Goal: Task Accomplishment & Management: Manage account settings

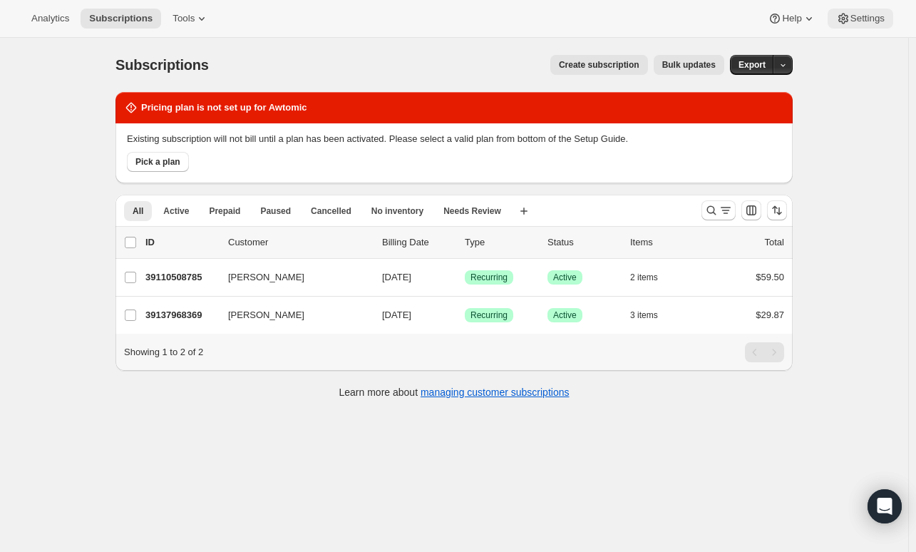
click at [850, 20] on span "Settings" at bounding box center [867, 18] width 34 height 11
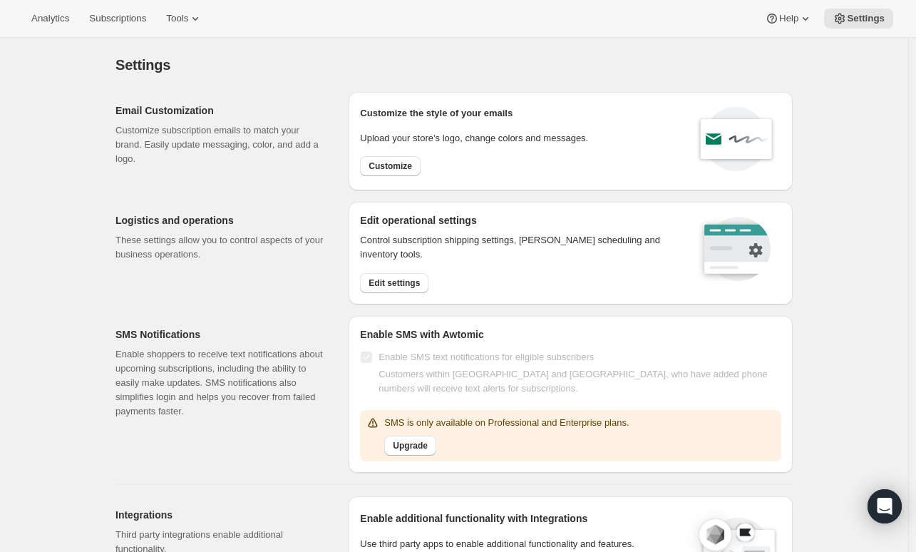
scroll to position [143, 0]
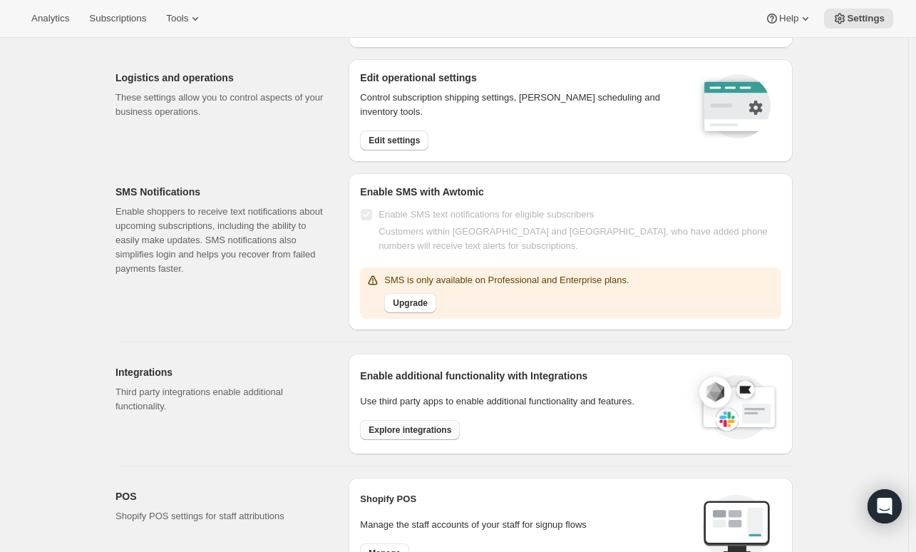
click at [430, 425] on span "Explore integrations" at bounding box center [409, 429] width 83 height 11
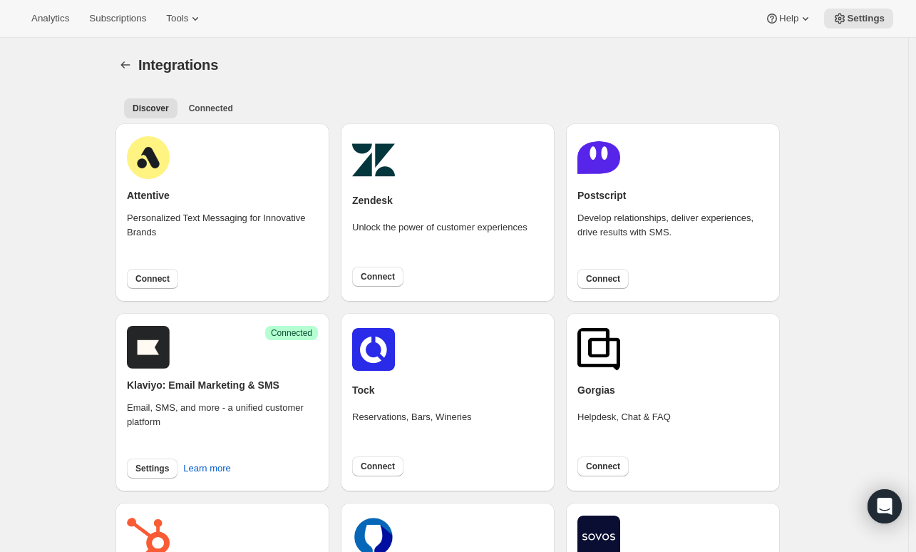
click at [678, 71] on div "Integrations" at bounding box center [465, 65] width 654 height 20
click at [156, 472] on span "Settings" at bounding box center [151, 468] width 33 height 11
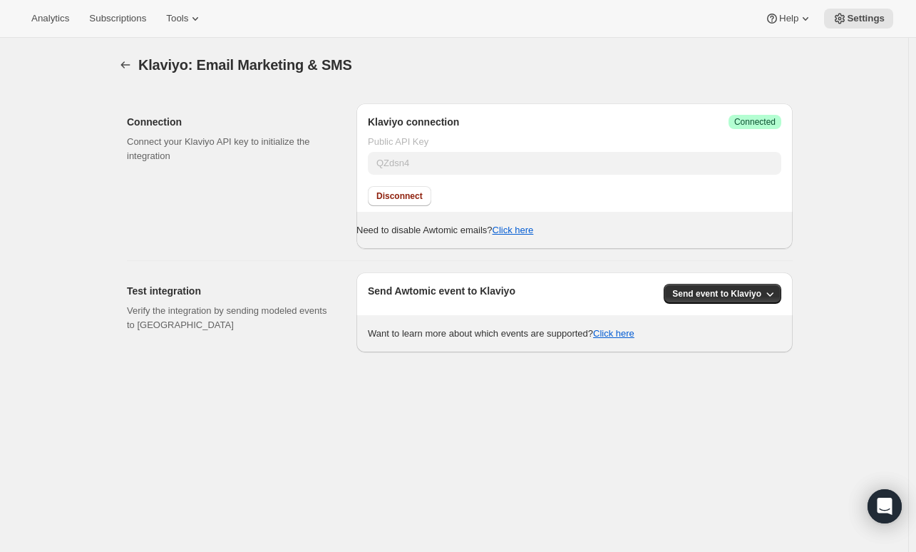
drag, startPoint x: 413, startPoint y: 266, endPoint x: 515, endPoint y: 277, distance: 101.8
click at [416, 264] on div "Test integration Verify the integration by sending modeled events to Klaviyo Se…" at bounding box center [453, 306] width 677 height 91
click at [740, 292] on span "Send event to Klaviyo" at bounding box center [716, 293] width 89 height 11
click at [745, 342] on span "All Awtomic events" at bounding box center [722, 346] width 77 height 11
click at [783, 368] on div "Klaviyo: Email Marketing & SMS. This page is ready Klaviyo: Email Marketing & S…" at bounding box center [454, 314] width 908 height 552
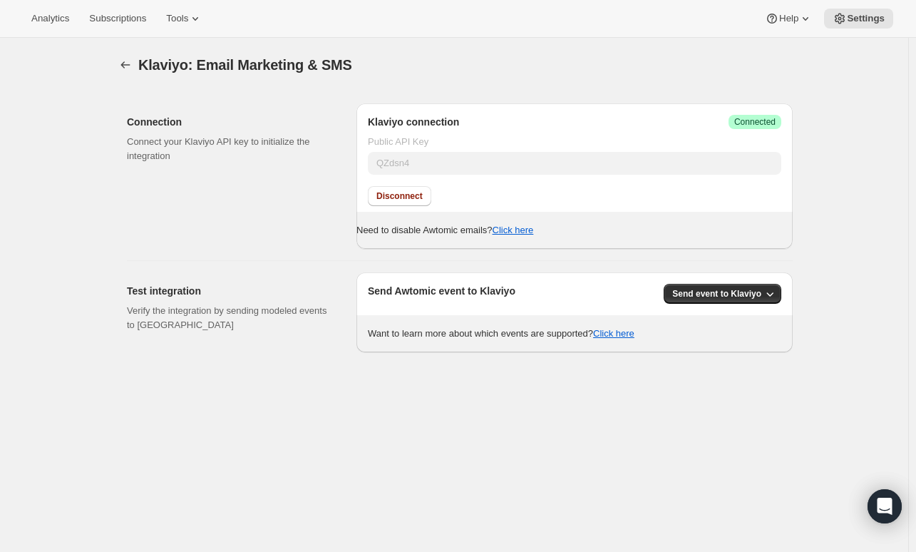
click at [406, 33] on div "Analytics Subscriptions Tools Help Settings" at bounding box center [458, 19] width 916 height 38
click at [844, 190] on div "Klaviyo: Email Marketing & SMS. This page is ready Klaviyo: Email Marketing & S…" at bounding box center [454, 314] width 908 height 552
click at [100, 222] on div "Klaviyo: Email Marketing & SMS. This page is ready Klaviyo: Email Marketing & S…" at bounding box center [454, 314] width 908 height 552
click at [274, 441] on div "Klaviyo: Email Marketing & SMS. This page is ready Klaviyo: Email Marketing & S…" at bounding box center [454, 314] width 908 height 552
click at [333, 477] on div "Klaviyo: Email Marketing & SMS. This page is ready Klaviyo: Email Marketing & S…" at bounding box center [454, 314] width 908 height 552
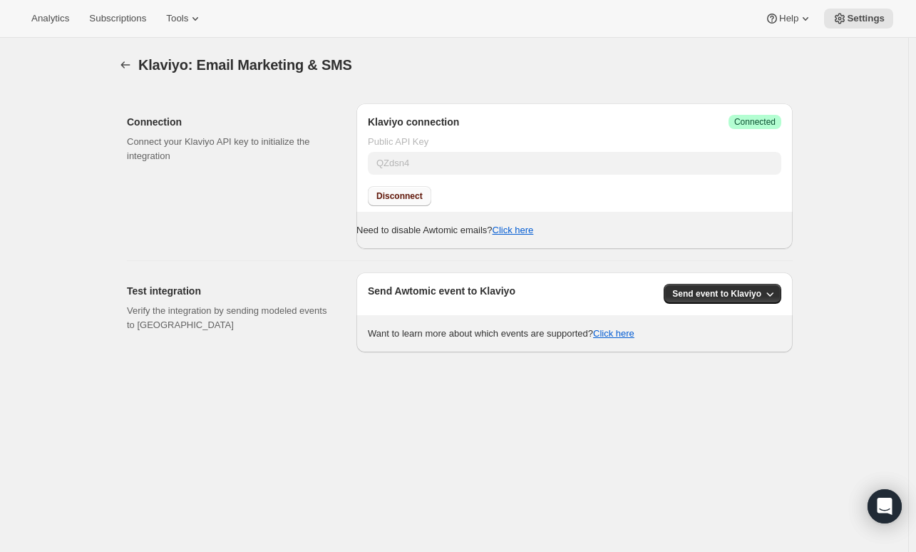
click at [412, 196] on span "Disconnect" at bounding box center [399, 195] width 46 height 11
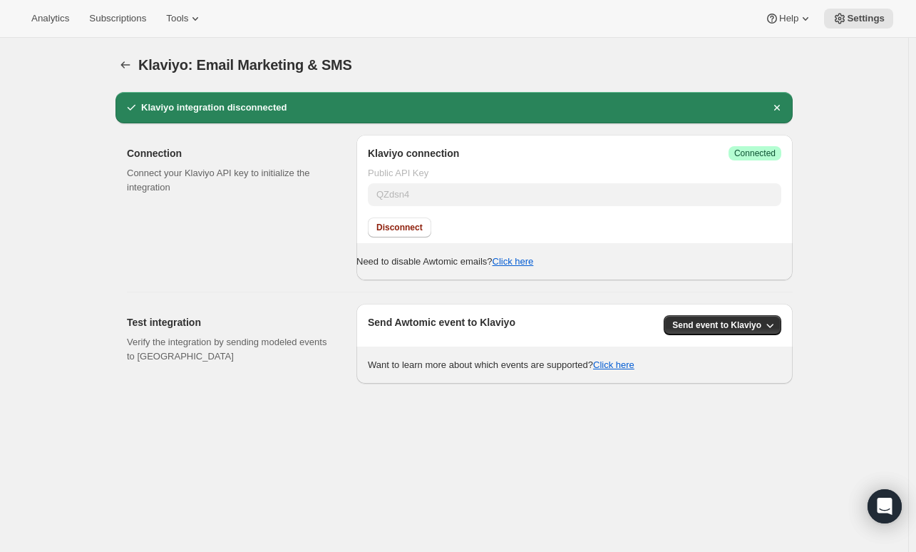
click at [810, 171] on div "Klaviyo: Email Marketing & SMS. This page is ready Klaviyo: Email Marketing & S…" at bounding box center [453, 211] width 711 height 346
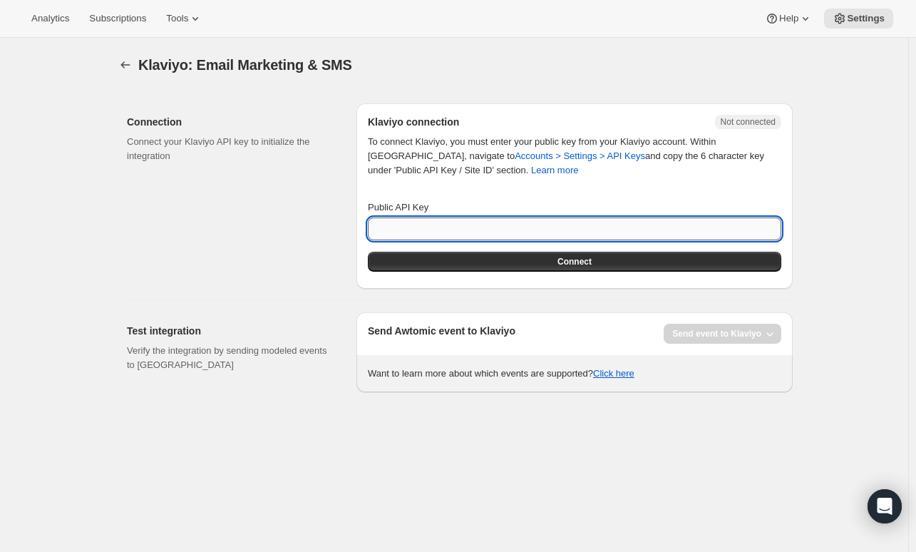
click at [558, 235] on input "Public API Key" at bounding box center [574, 228] width 413 height 23
paste input "QZdsn4"
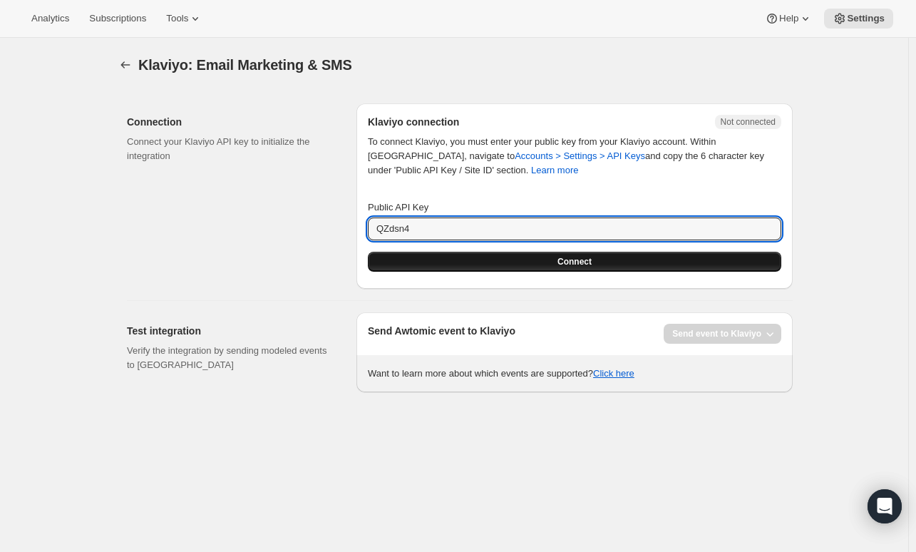
type input "QZdsn4"
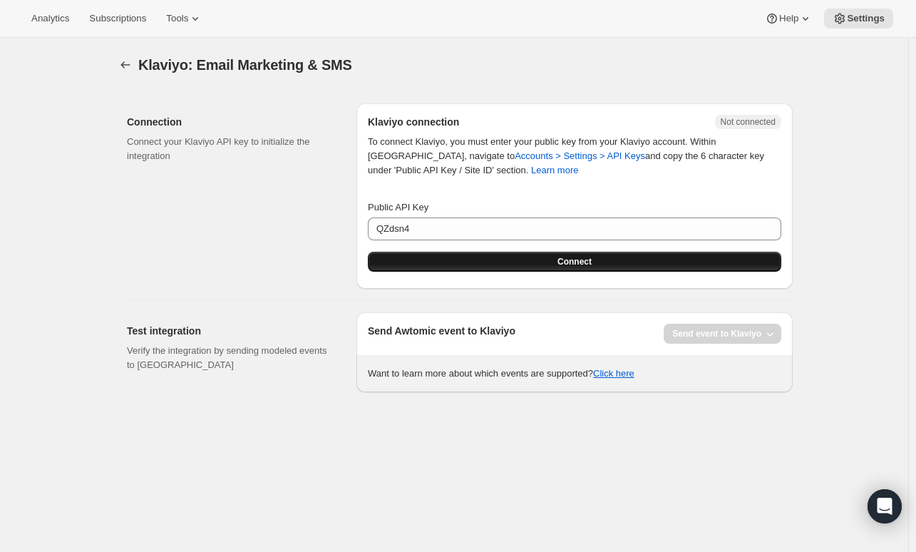
click at [562, 262] on span "Connect" at bounding box center [574, 261] width 34 height 11
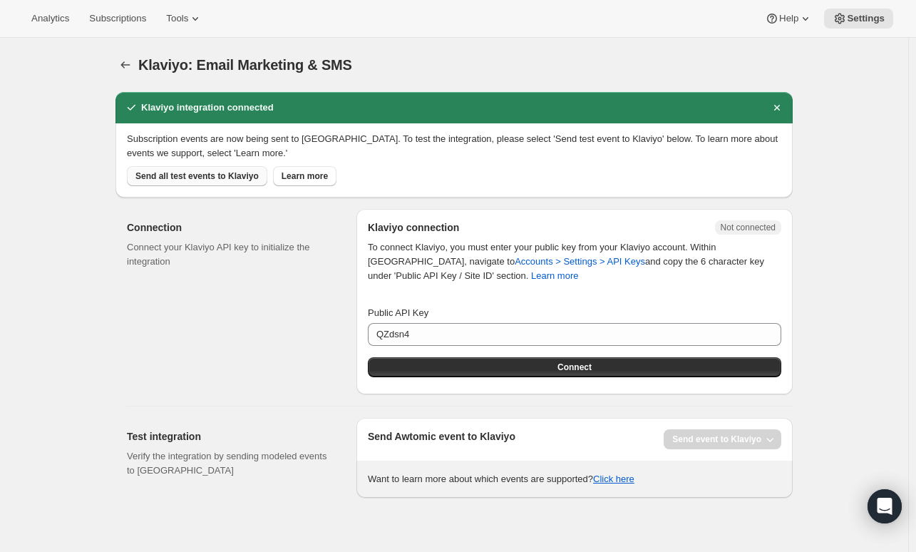
click at [210, 178] on span "Send all test events to Klaviyo" at bounding box center [196, 175] width 123 height 11
click at [74, 450] on div "Klaviyo: Email Marketing & SMS. This page is ready Klaviyo: Email Marketing & S…" at bounding box center [454, 314] width 908 height 552
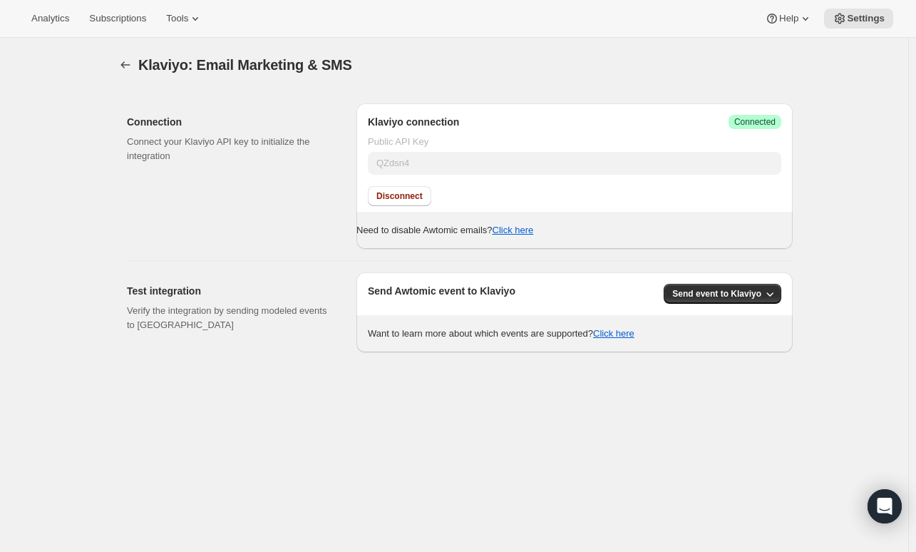
click at [727, 277] on div "Send Awtomic event to Klaviyo Send event to Klaviyo Want to learn more about wh…" at bounding box center [574, 312] width 436 height 80
click at [727, 282] on div "Send Awtomic event to Klaviyo Send event to Klaviyo Want to learn more about wh…" at bounding box center [574, 312] width 436 height 80
click at [728, 289] on span "Send event to Klaviyo" at bounding box center [716, 293] width 89 height 11
click at [735, 345] on span "All Awtomic events" at bounding box center [722, 346] width 77 height 11
click at [627, 236] on p "Need to disable Awtomic emails? Click here" at bounding box center [574, 230] width 436 height 14
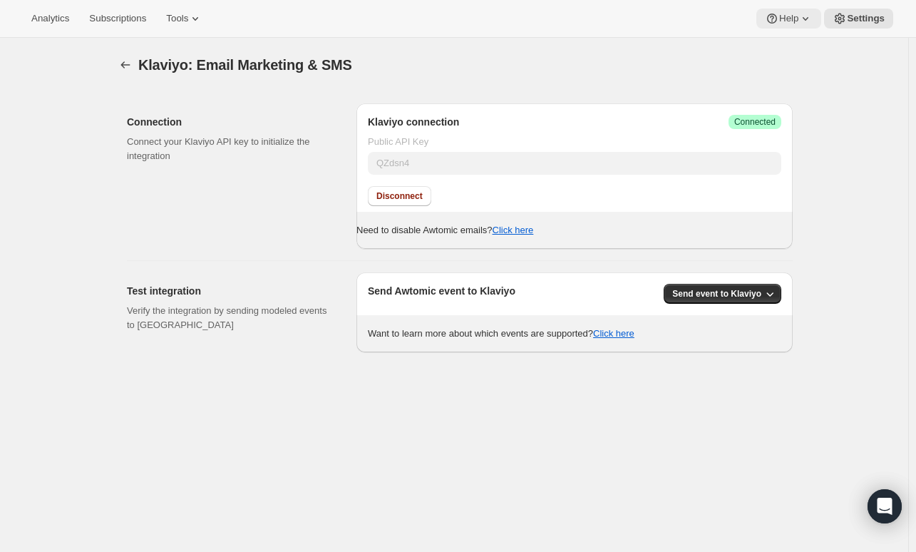
click at [810, 22] on icon at bounding box center [805, 18] width 14 height 14
click at [847, 30] on div "Analytics Subscriptions Tools Help Settings" at bounding box center [458, 19] width 916 height 38
click at [852, 26] on button "Settings" at bounding box center [858, 19] width 69 height 20
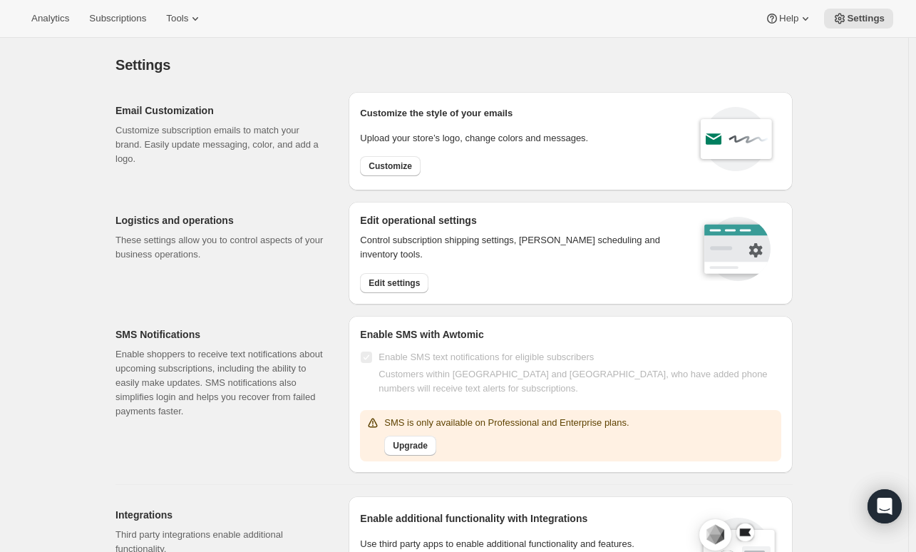
scroll to position [71, 0]
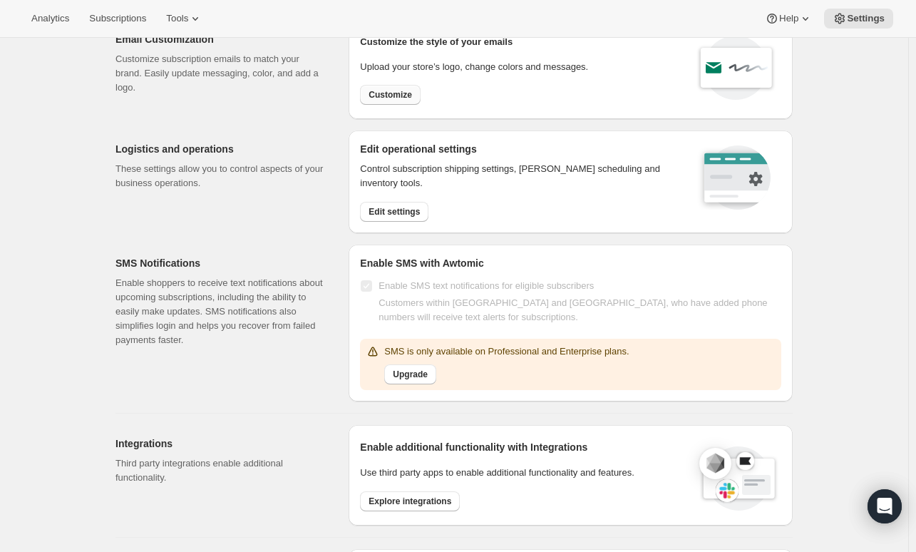
click at [396, 100] on button "Customize" at bounding box center [390, 95] width 61 height 20
select select "subscriptionMessage"
select select "5"
select select "15"
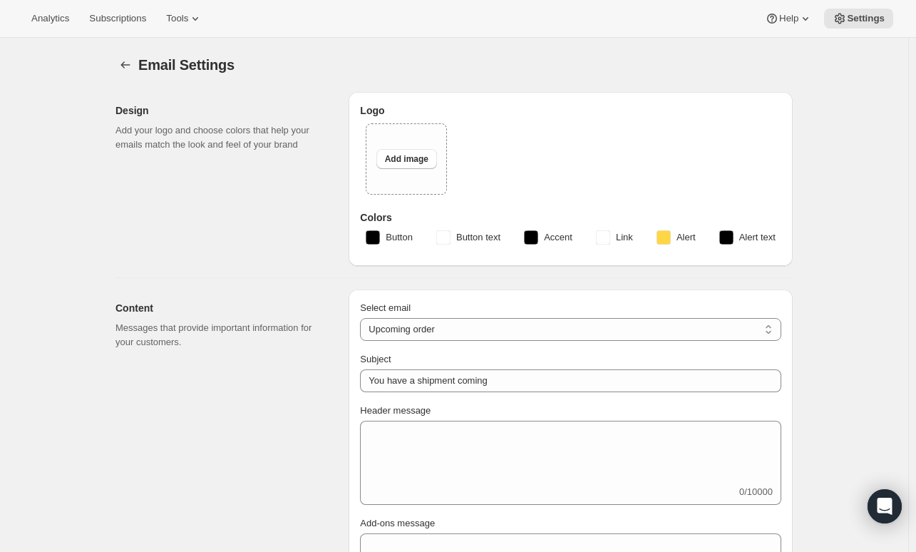
select select "4"
type input "Tractor At Home"
checkbox input "false"
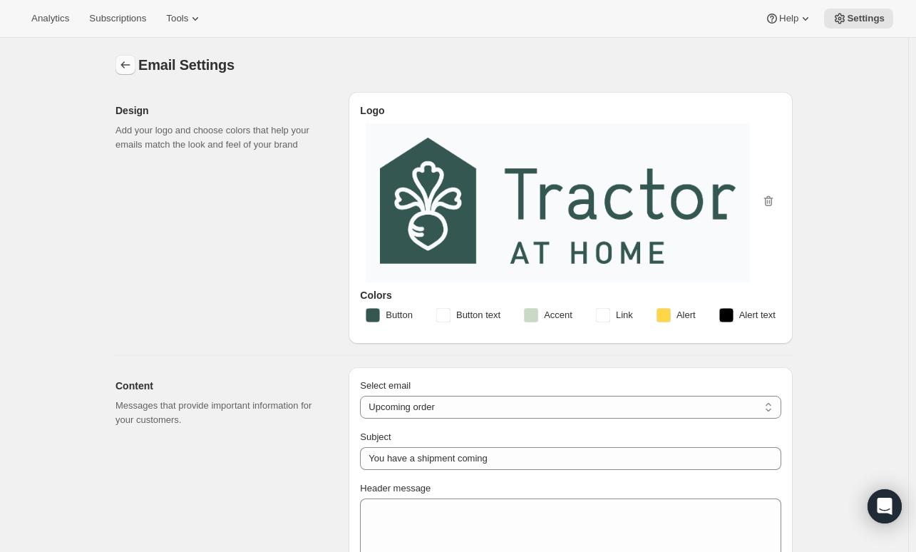
click at [128, 68] on icon "Settings" at bounding box center [125, 65] width 14 height 14
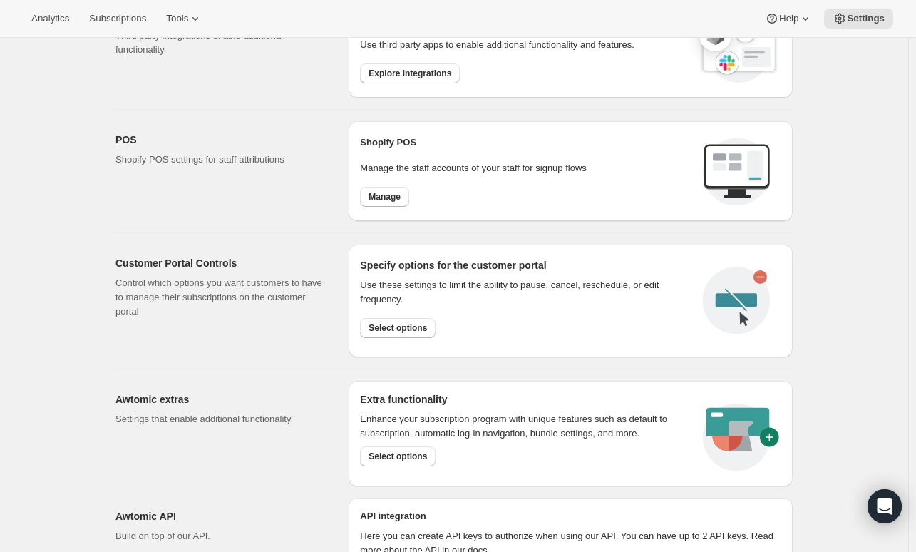
scroll to position [570, 0]
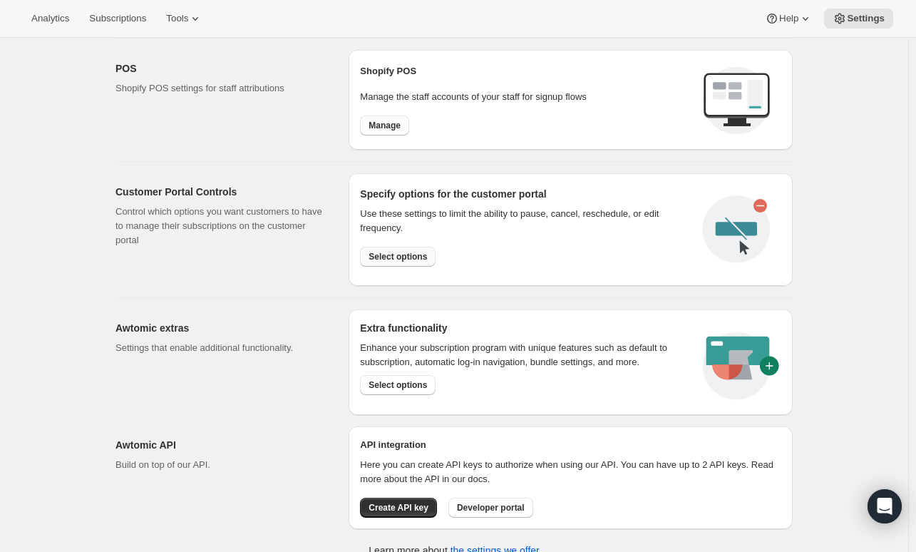
click at [409, 255] on span "Select options" at bounding box center [397, 256] width 58 height 11
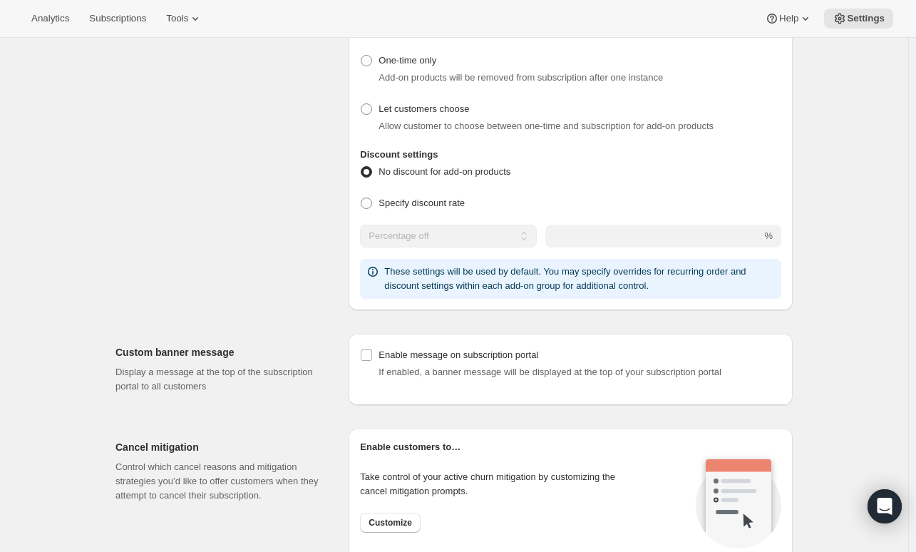
scroll to position [784, 0]
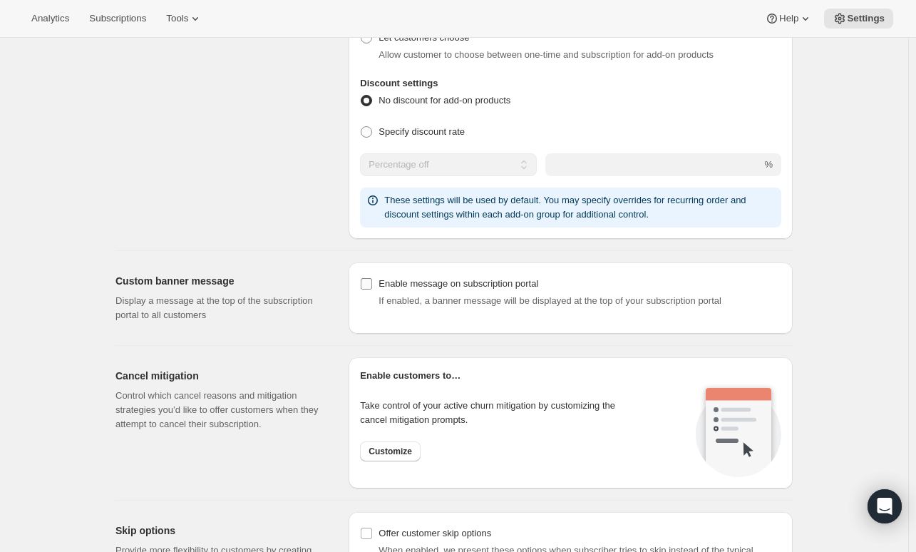
click at [509, 279] on div "Enable message on subscription portal" at bounding box center [579, 284] width 403 height 14
click at [372, 279] on input "Enable message on subscription portal" at bounding box center [366, 283] width 11 height 11
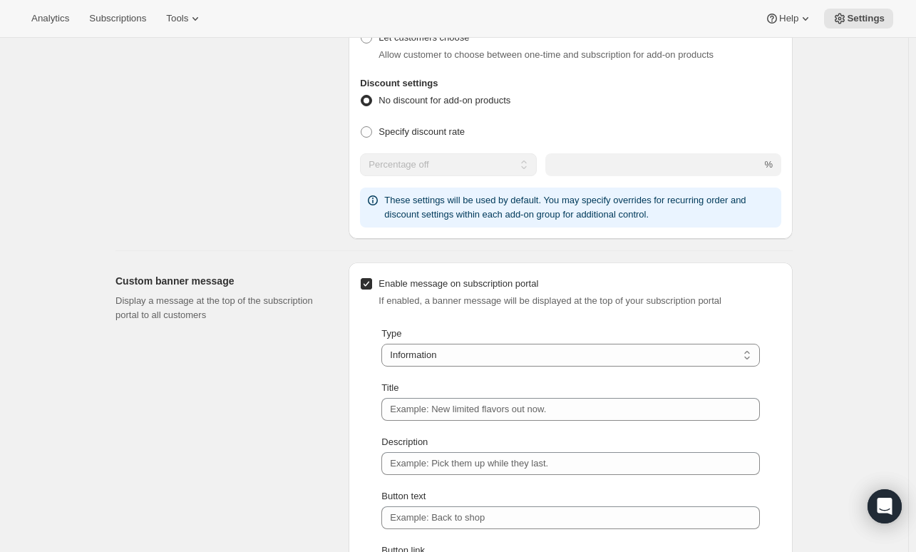
scroll to position [998, 0]
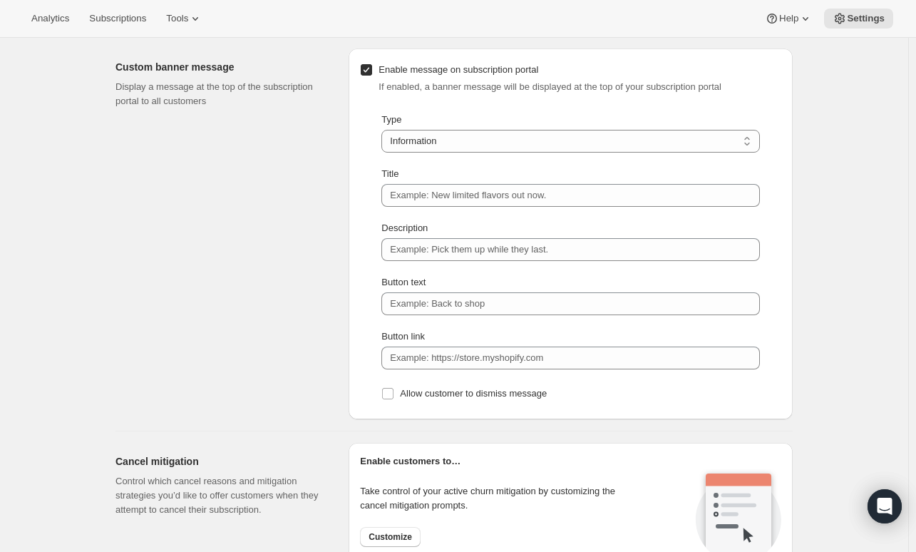
click at [368, 73] on input "Enable message on subscription portal" at bounding box center [366, 69] width 11 height 11
checkbox input "false"
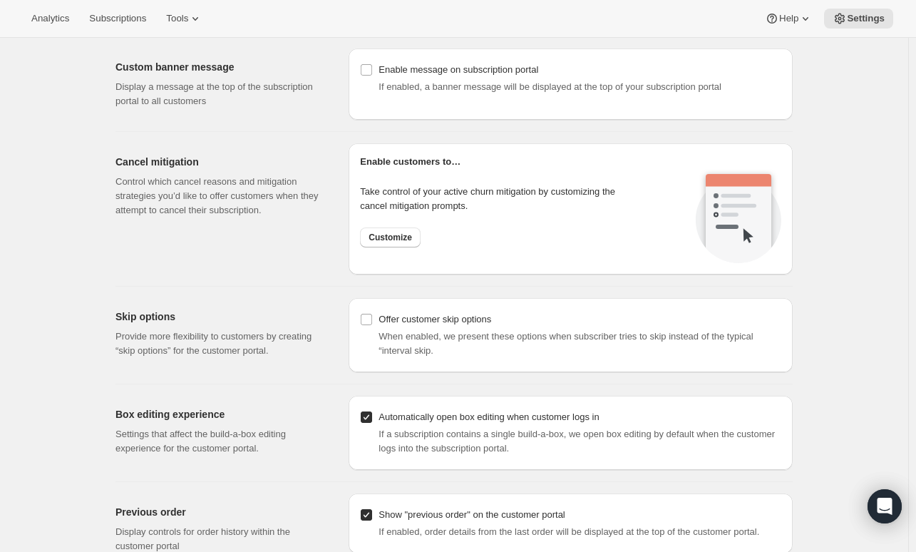
click at [472, 239] on div "Take control of your active churn mitigation by customizing the cancel mitigati…" at bounding box center [500, 216] width 281 height 63
click at [418, 240] on button "Customize" at bounding box center [390, 237] width 61 height 20
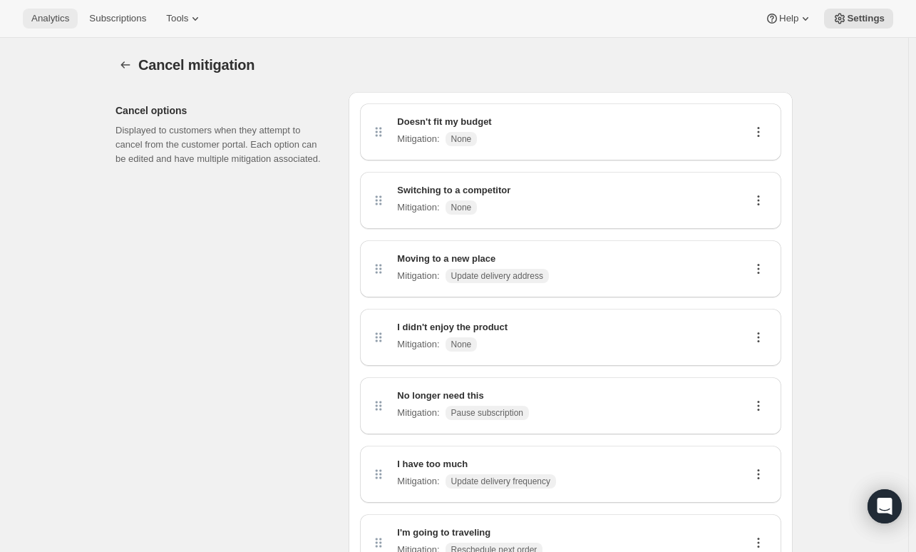
click at [37, 22] on span "Analytics" at bounding box center [50, 18] width 38 height 11
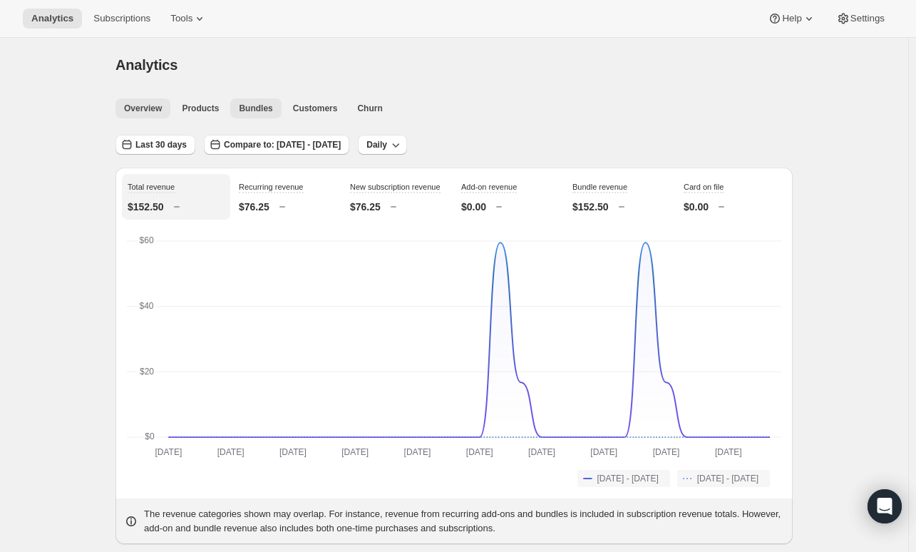
click at [268, 118] on button "Bundles" at bounding box center [255, 108] width 51 height 20
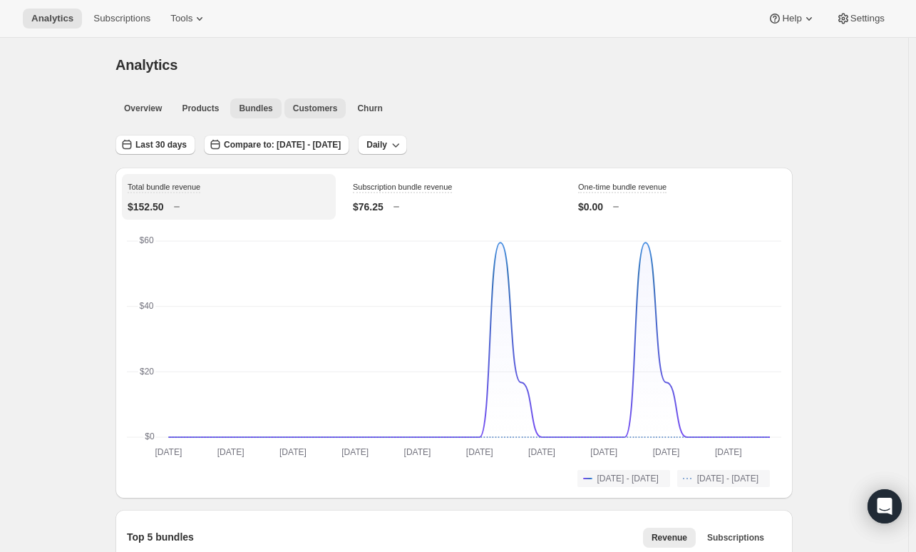
click at [331, 105] on button "Customers" at bounding box center [315, 108] width 62 height 20
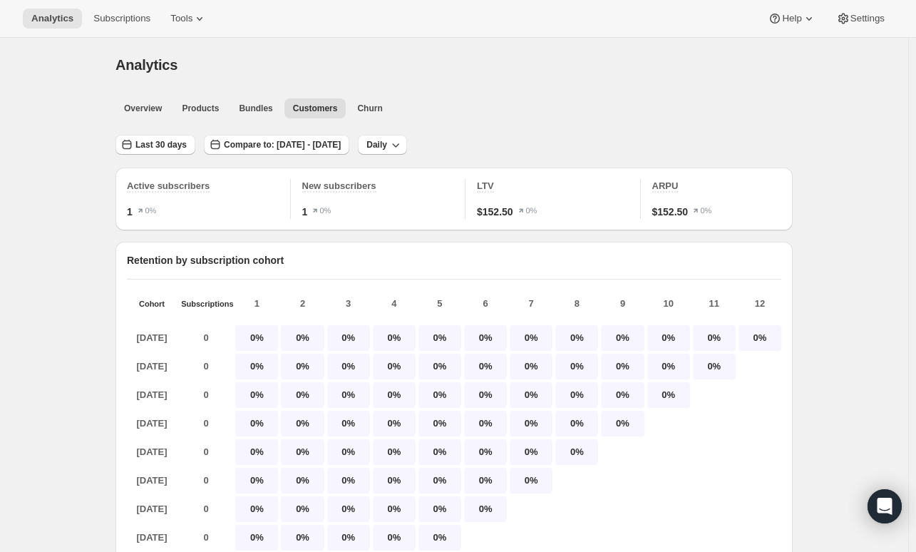
click at [122, 33] on div "Analytics Subscriptions Tools Help Settings" at bounding box center [458, 19] width 916 height 38
click at [129, 28] on button "Subscriptions" at bounding box center [122, 19] width 74 height 20
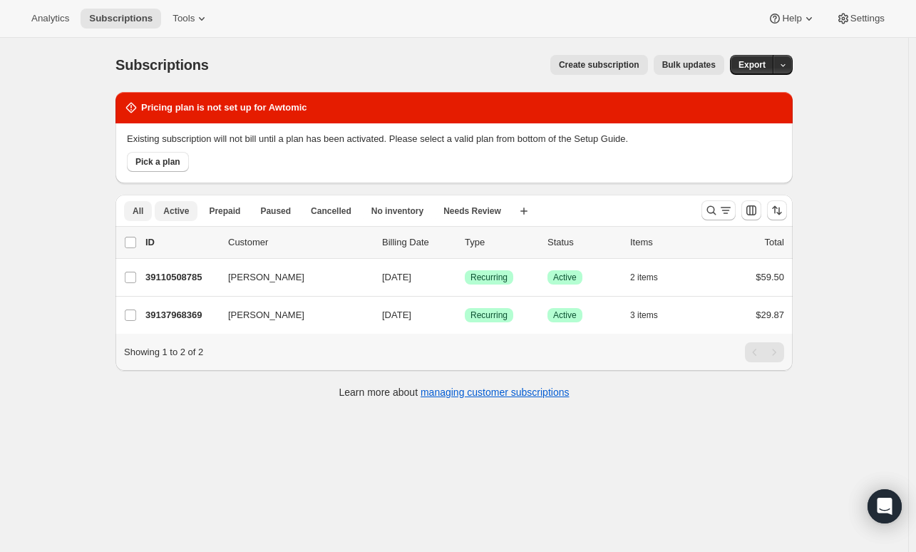
click at [172, 210] on span "Active" at bounding box center [176, 210] width 26 height 11
click at [212, 207] on span "Prepaid" at bounding box center [224, 210] width 31 height 11
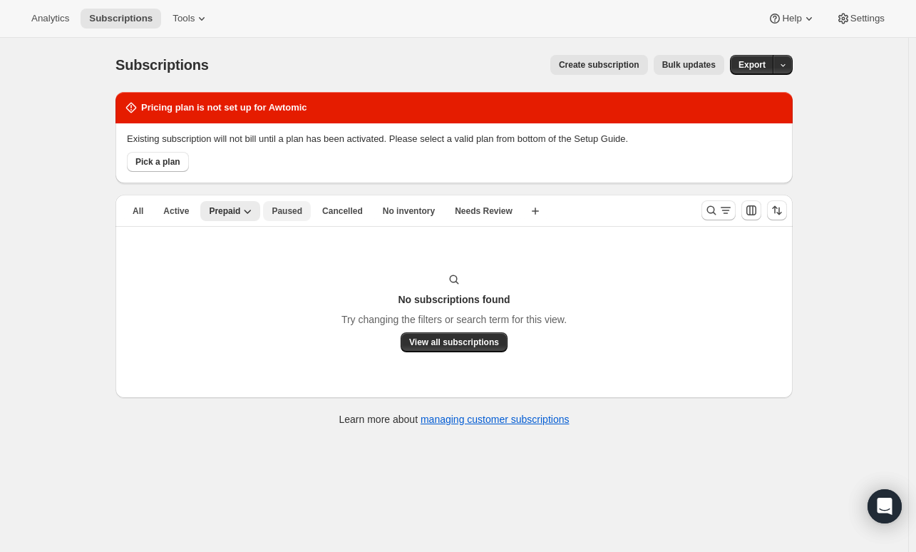
click at [294, 201] on button "Paused" at bounding box center [287, 211] width 48 height 20
click at [326, 202] on button "Cancelled" at bounding box center [343, 211] width 58 height 20
click at [393, 215] on span "No inventory" at bounding box center [409, 210] width 52 height 11
click at [473, 214] on span "Needs Review" at bounding box center [484, 210] width 58 height 11
click at [867, 24] on span "Settings" at bounding box center [867, 18] width 34 height 11
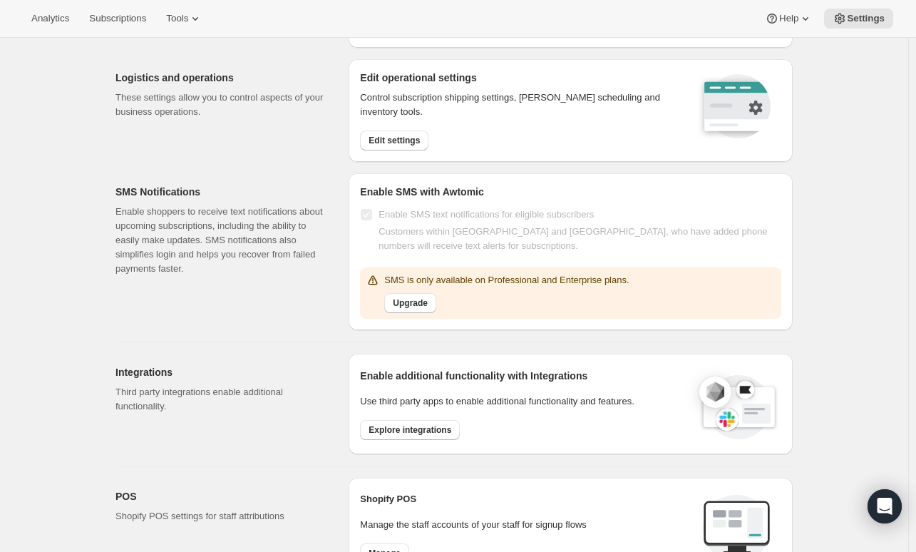
scroll to position [214, 0]
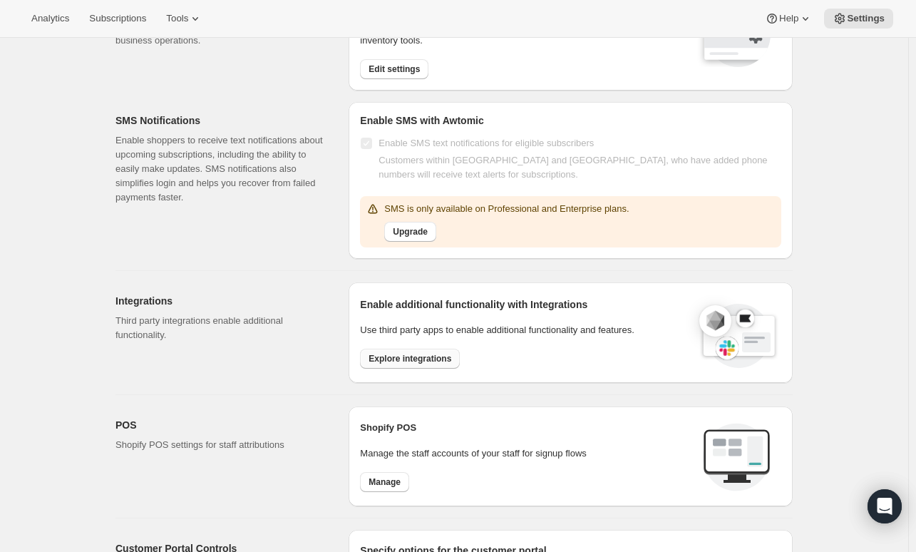
click at [406, 356] on span "Explore integrations" at bounding box center [409, 358] width 83 height 11
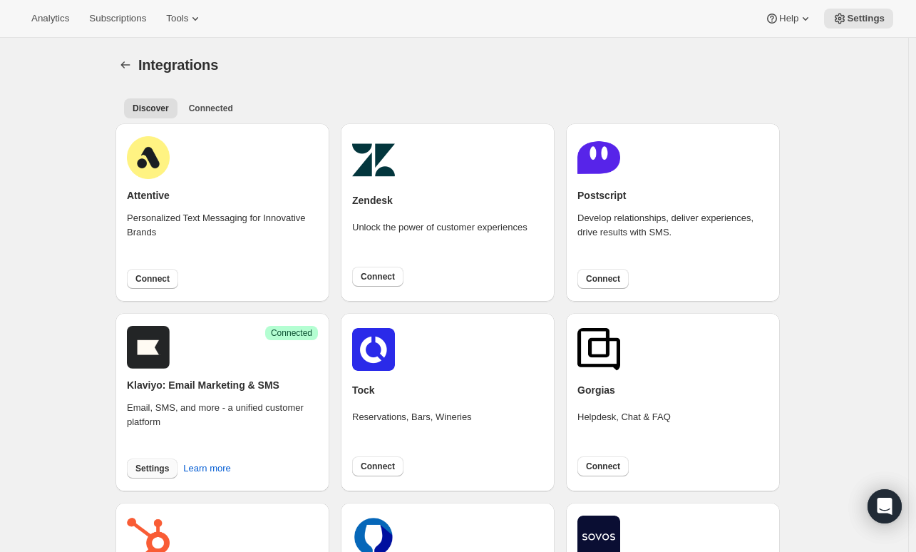
click at [156, 468] on span "Settings" at bounding box center [151, 468] width 33 height 11
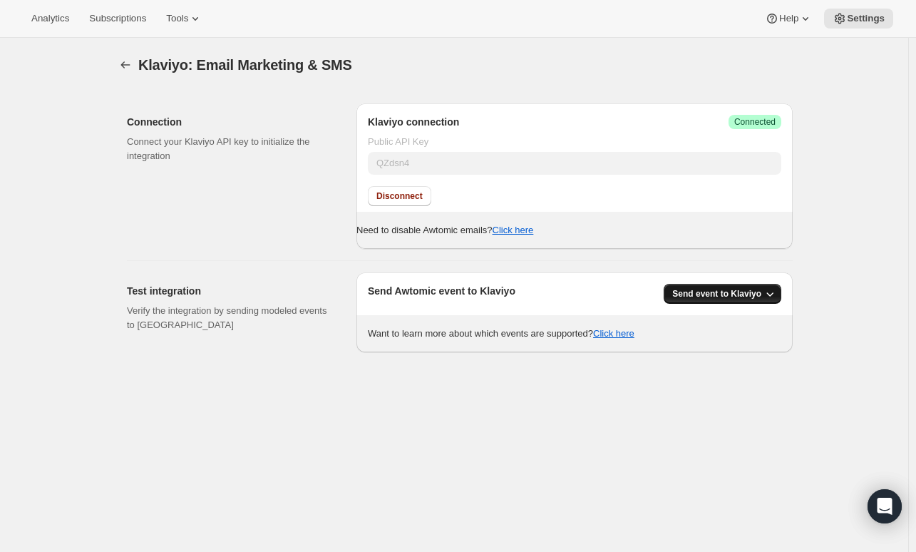
click at [732, 281] on div "Send Awtomic event to Klaviyo Send event to Klaviyo Want to learn more about wh…" at bounding box center [574, 312] width 436 height 80
click at [733, 292] on span "Send event to Klaviyo" at bounding box center [716, 293] width 89 height 11
click at [735, 314] on button "Send event to Klaviyo" at bounding box center [729, 322] width 98 height 23
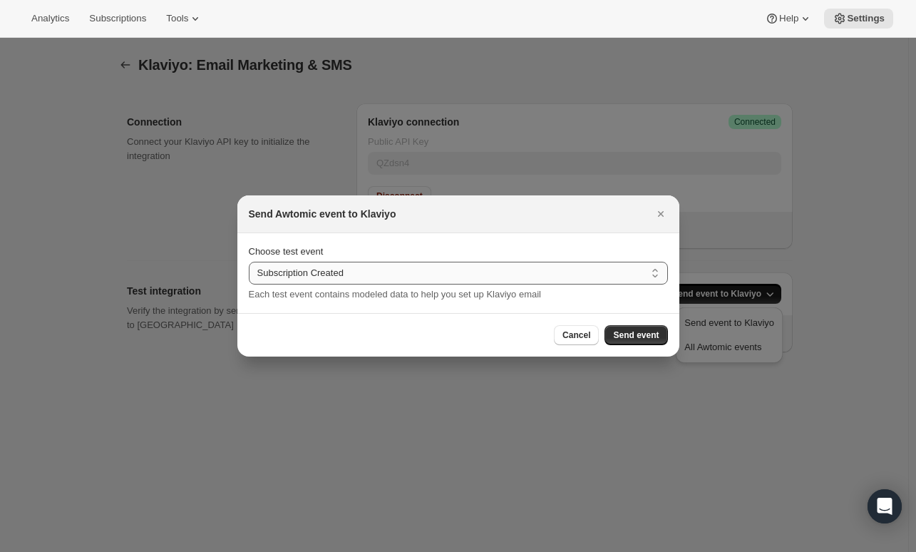
click at [626, 270] on select "Subscription Created Subscription Cancelled Subscription Changed Frequency Subs…" at bounding box center [458, 273] width 419 height 23
click at [249, 262] on select "Subscription Created Subscription Cancelled Subscription Changed Frequency Subs…" at bounding box center [458, 273] width 419 height 23
click at [627, 336] on span "Send event" at bounding box center [636, 334] width 46 height 11
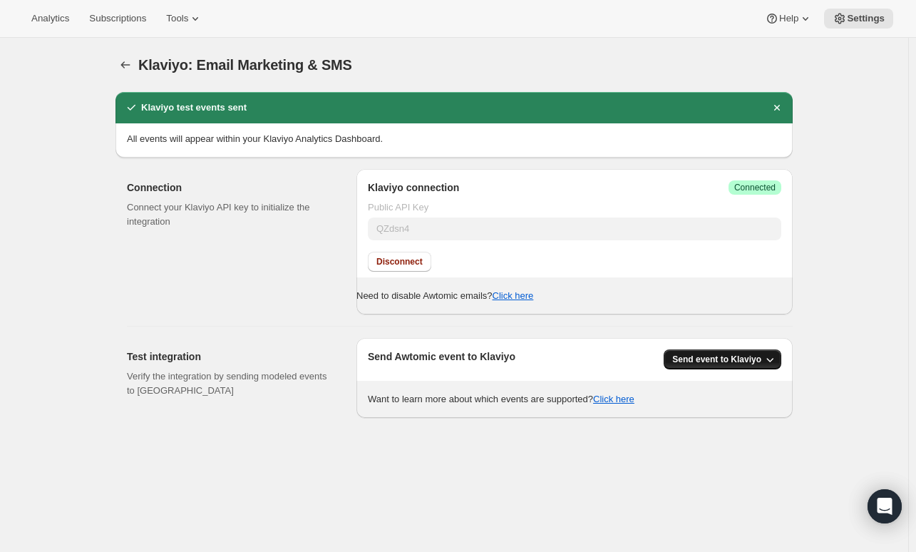
click at [686, 357] on span "Send event to Klaviyo" at bounding box center [716, 358] width 89 height 11
click at [696, 408] on span "All Awtomic events" at bounding box center [722, 412] width 77 height 11
click at [579, 352] on div "Send Awtomic event to Klaviyo Send event to Klaviyo" at bounding box center [574, 359] width 413 height 20
click at [847, 278] on div "Klaviyo: Email Marketing & SMS. This page is ready Klaviyo: Email Marketing & S…" at bounding box center [454, 314] width 908 height 552
